Goal: Information Seeking & Learning: Learn about a topic

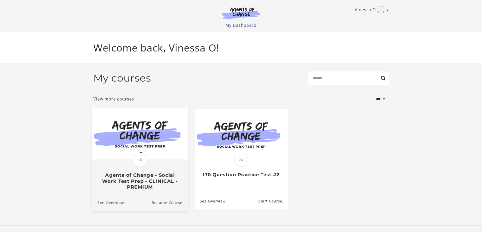
click at [138, 157] on span "4%" at bounding box center [140, 160] width 14 height 14
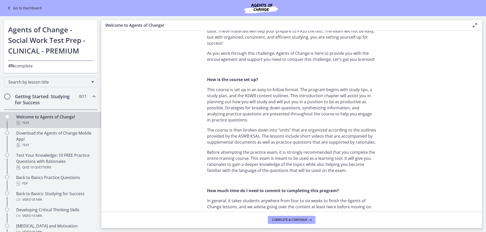
scroll to position [202, 0]
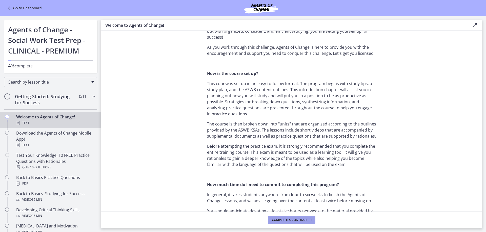
click at [279, 220] on span "Complete & continue" at bounding box center [289, 220] width 35 height 4
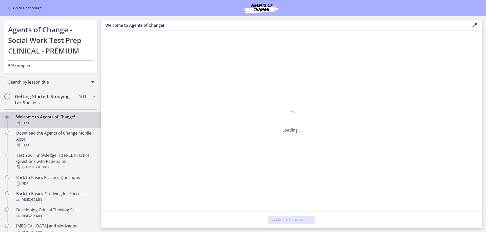
scroll to position [0, 0]
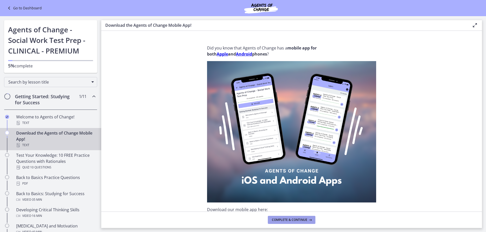
click at [279, 220] on span "Complete & continue" at bounding box center [289, 220] width 35 height 4
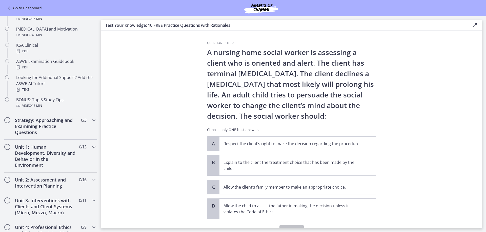
scroll to position [202, 0]
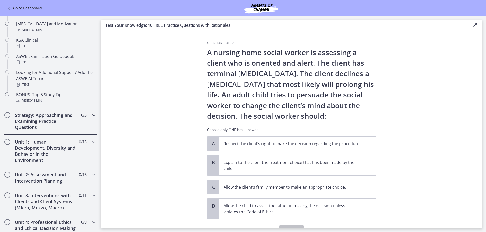
click at [90, 120] on div "Strategy: Approaching and Examining Practice Questions 0 / 3 Completed" at bounding box center [50, 121] width 93 height 27
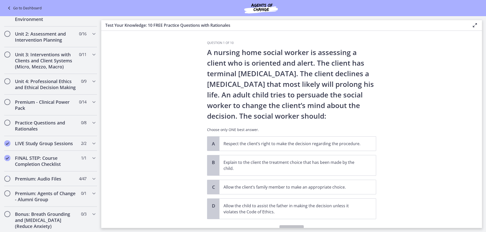
scroll to position [202, 0]
click at [86, 164] on div "FINAL STEP: Course Completion Checklist 1 / 1 Completed" at bounding box center [50, 161] width 93 height 21
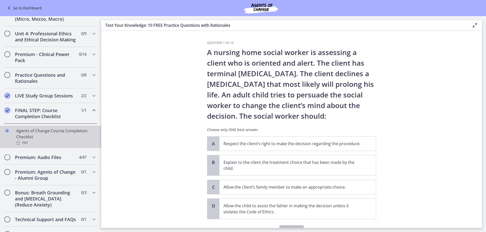
scroll to position [194, 0]
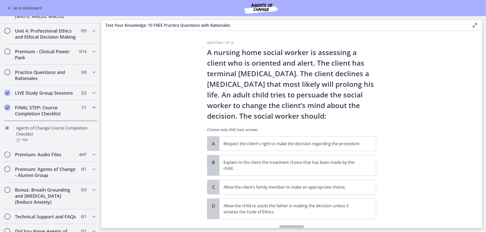
click at [91, 111] on icon "Chapters" at bounding box center [94, 108] width 6 height 6
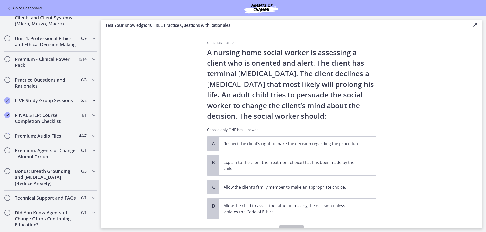
click at [91, 99] on icon "Chapters" at bounding box center [94, 101] width 6 height 6
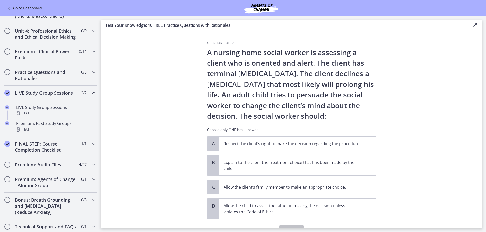
click at [91, 147] on icon "Chapters" at bounding box center [94, 144] width 6 height 6
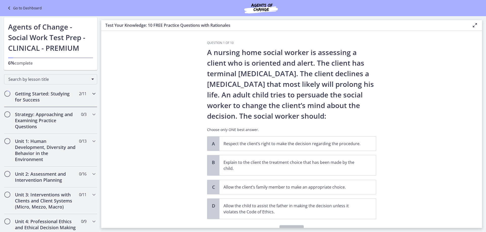
scroll to position [0, 0]
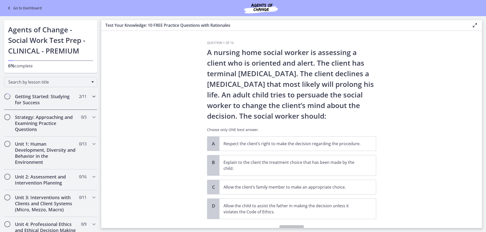
click at [91, 98] on icon "Chapters" at bounding box center [94, 97] width 6 height 6
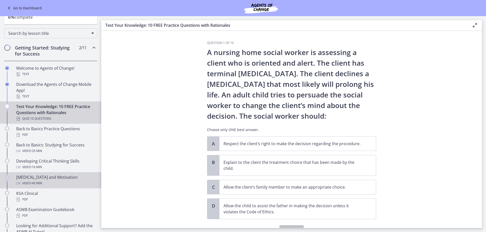
scroll to position [51, 0]
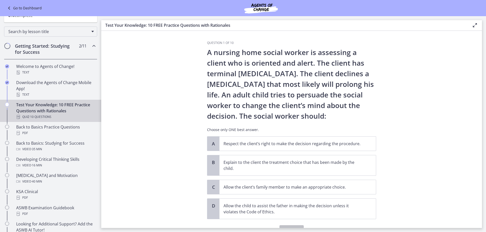
click at [91, 48] on icon "Chapters" at bounding box center [94, 46] width 6 height 6
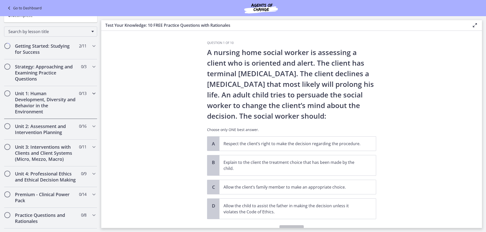
click at [91, 94] on icon "Chapters" at bounding box center [94, 94] width 6 height 6
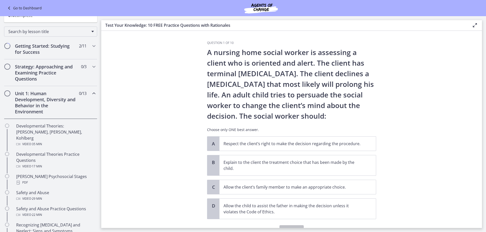
click at [91, 94] on icon "Chapters" at bounding box center [94, 94] width 6 height 6
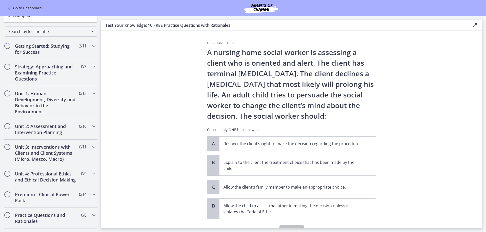
click at [91, 70] on span "Chapters" at bounding box center [94, 67] width 6 height 6
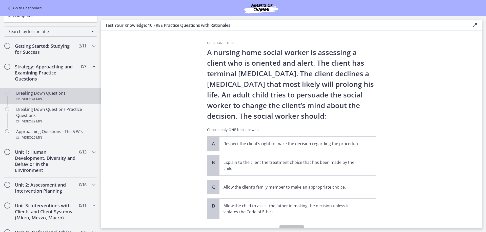
click at [54, 93] on div "Breaking Down Questions Video · 41 min" at bounding box center [55, 96] width 79 height 12
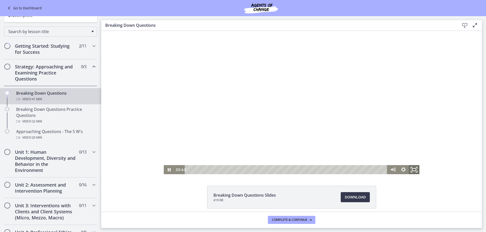
click at [411, 168] on icon "Fullscreen" at bounding box center [414, 169] width 13 height 11
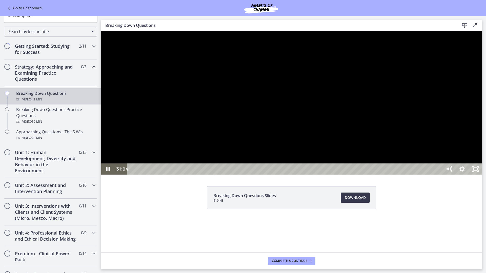
click at [393, 175] on div at bounding box center [291, 103] width 380 height 144
click at [294, 175] on div at bounding box center [291, 103] width 380 height 144
click at [439, 175] on div "32:57" at bounding box center [285, 168] width 307 height 11
click at [413, 175] on div at bounding box center [291, 103] width 380 height 144
